Goal: Find specific page/section: Find specific page/section

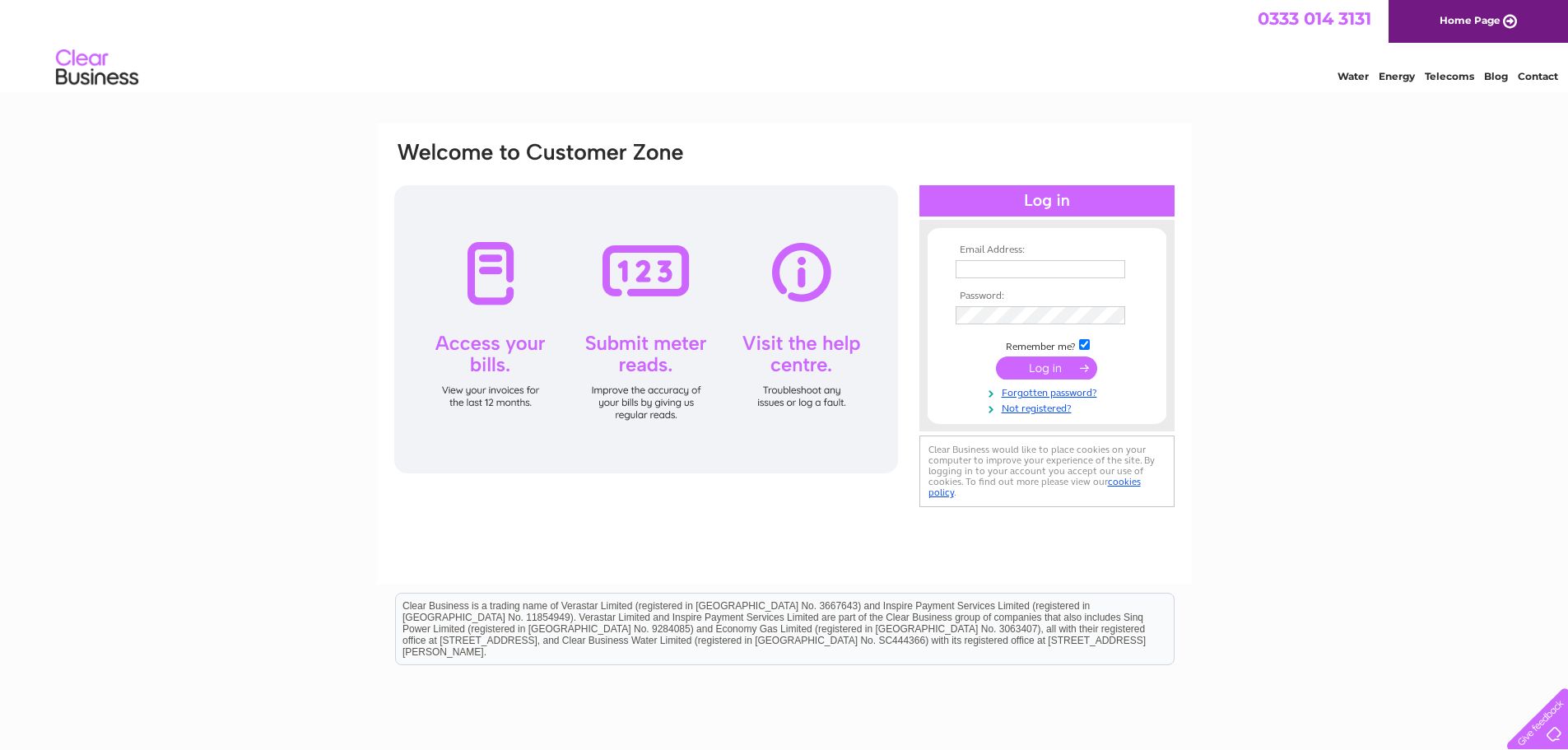
type input "[PERSON_NAME][EMAIL_ADDRESS][DOMAIN_NAME]"
click at [1025, 359] on input "submit" at bounding box center [1046, 368] width 101 height 23
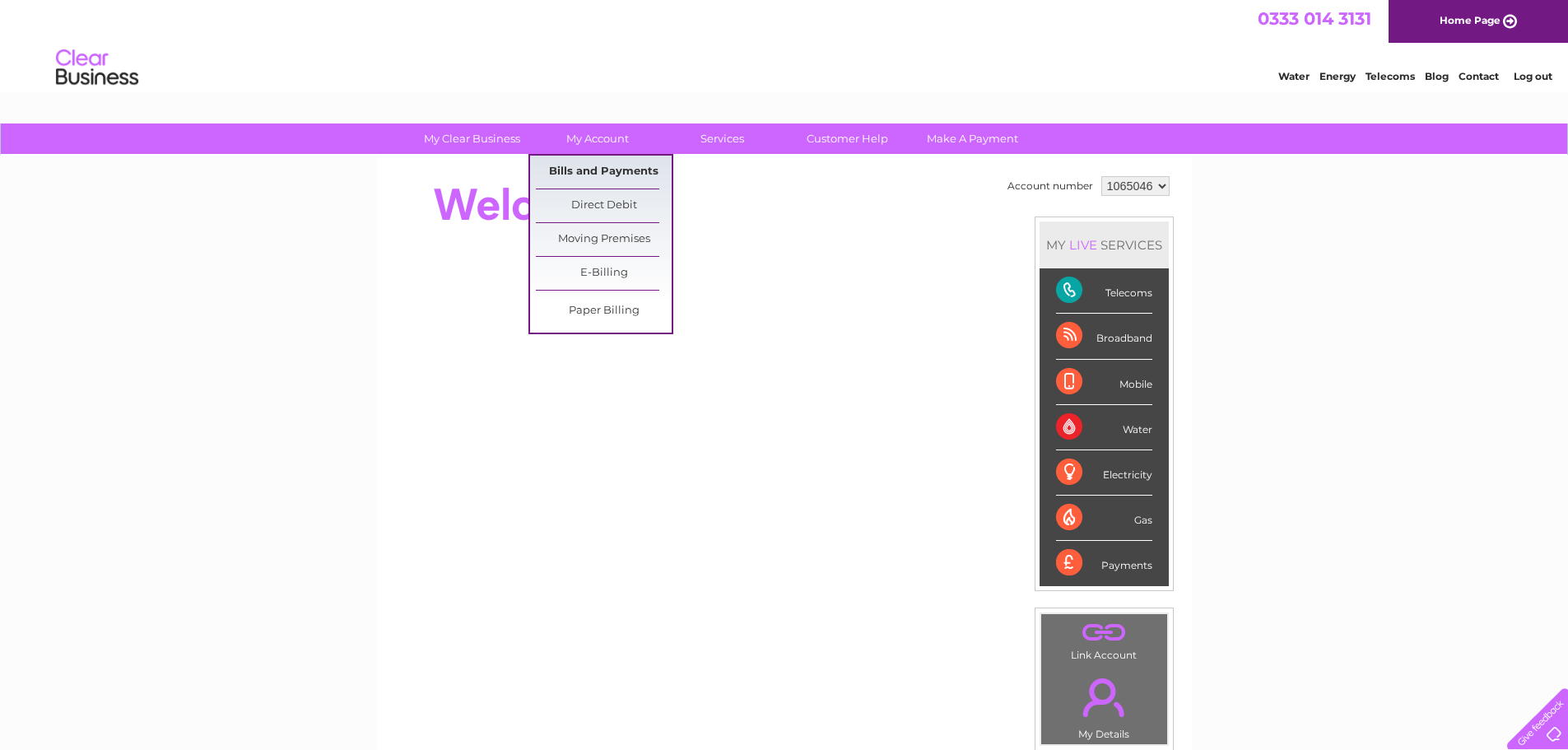
click at [593, 165] on link "Bills and Payments" at bounding box center [603, 172] width 136 height 33
click at [610, 165] on link "Bills and Payments" at bounding box center [603, 172] width 136 height 33
click at [598, 131] on link "My Account" at bounding box center [597, 138] width 136 height 30
click at [588, 161] on link "Bills and Payments" at bounding box center [603, 172] width 136 height 33
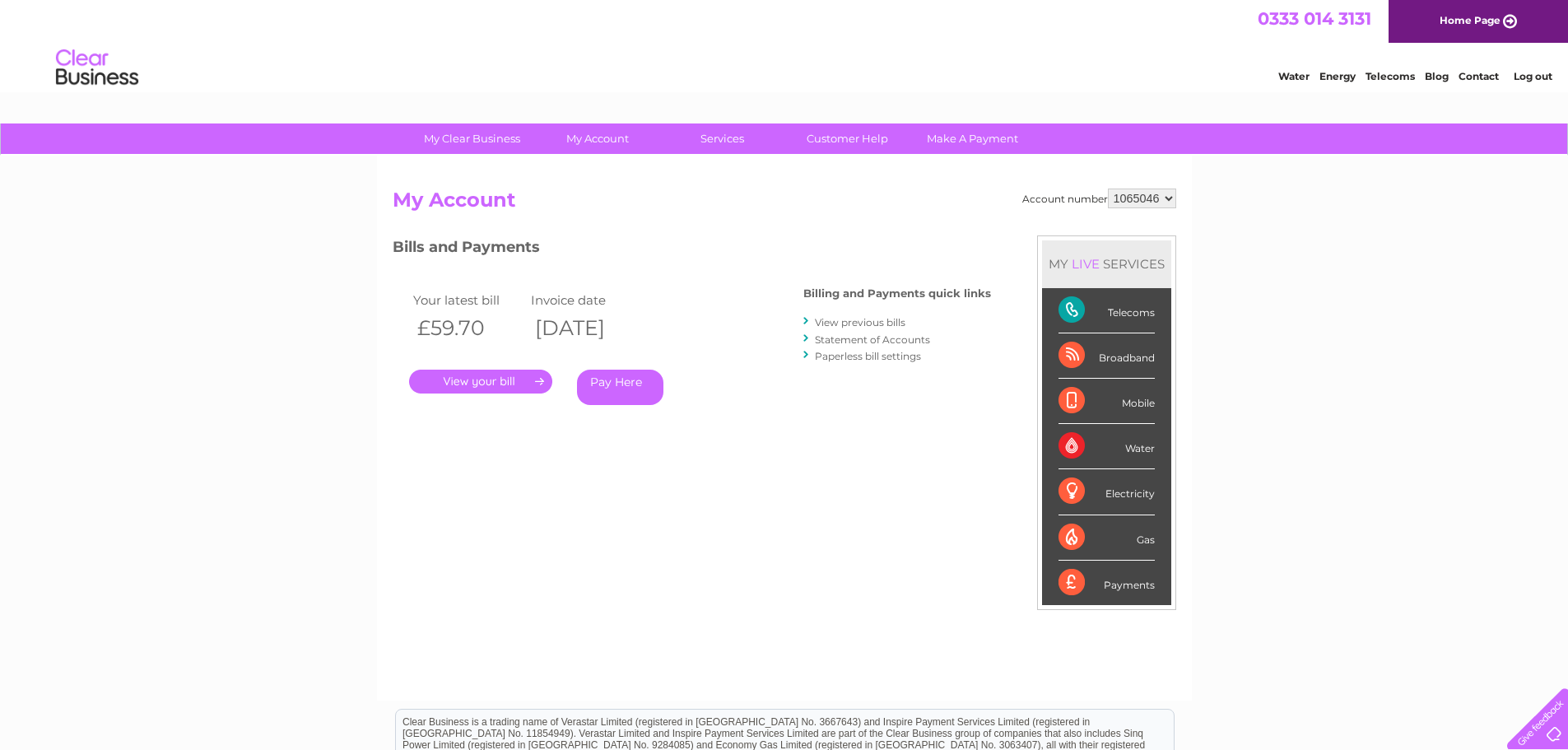
click at [473, 376] on link "." at bounding box center [480, 381] width 143 height 24
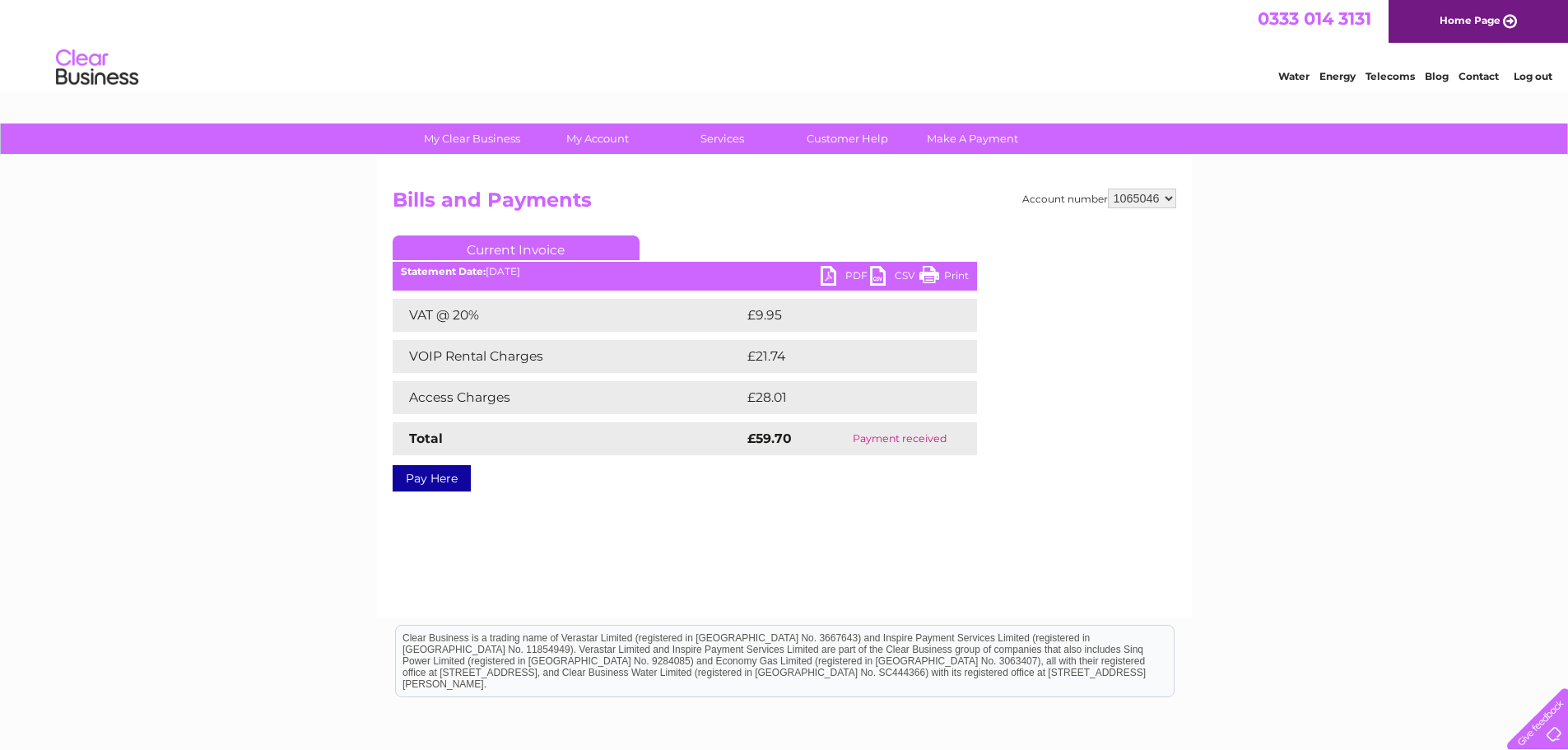
drag, startPoint x: 936, startPoint y: 267, endPoint x: 1206, endPoint y: 22, distance: 364.6
click at [936, 267] on link "Print" at bounding box center [945, 277] width 49 height 24
click at [1530, 76] on link "Log out" at bounding box center [1533, 76] width 39 height 12
